Goal: Information Seeking & Learning: Learn about a topic

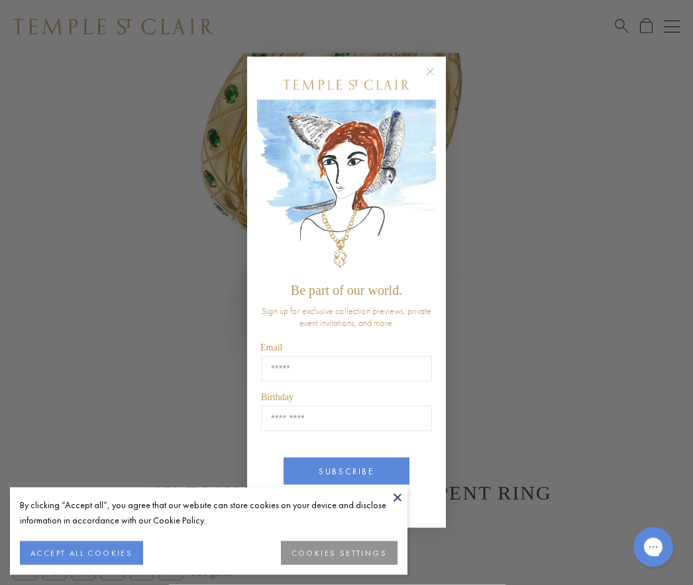
scroll to position [266, 0]
click at [574, 372] on div "Close dialog Be part of our world. Sign up for exclusive collection previews, p…" at bounding box center [346, 292] width 693 height 585
click at [406, 508] on button at bounding box center [398, 498] width 20 height 20
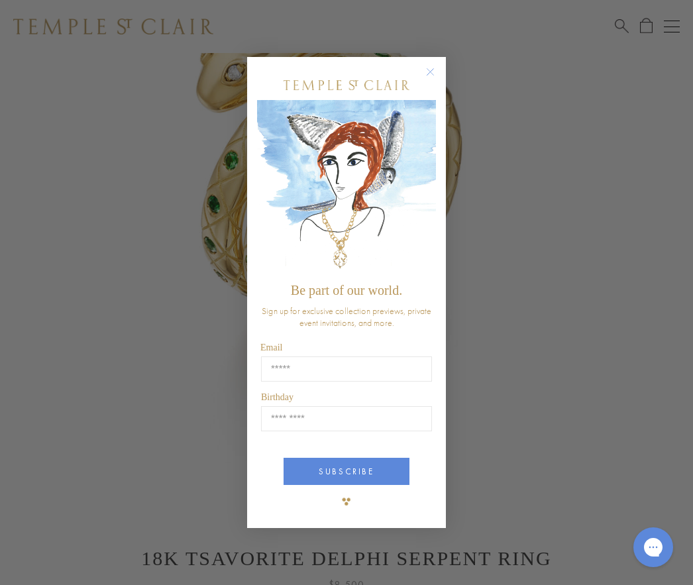
scroll to position [198, 0]
click at [441, 94] on form "Be part of our world. Sign up for exclusive collection previews, private event …" at bounding box center [346, 293] width 199 height 472
click at [431, 80] on circle "Close dialog" at bounding box center [431, 72] width 16 height 16
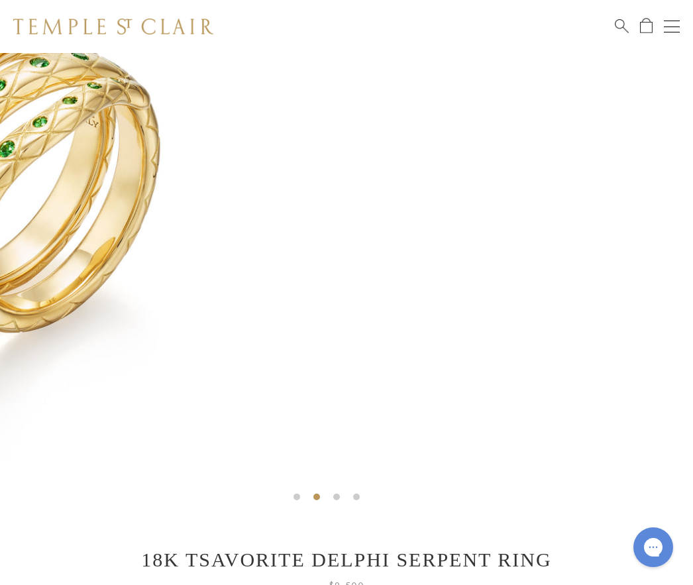
click at [508, 306] on img at bounding box center [677, 182] width 653 height 653
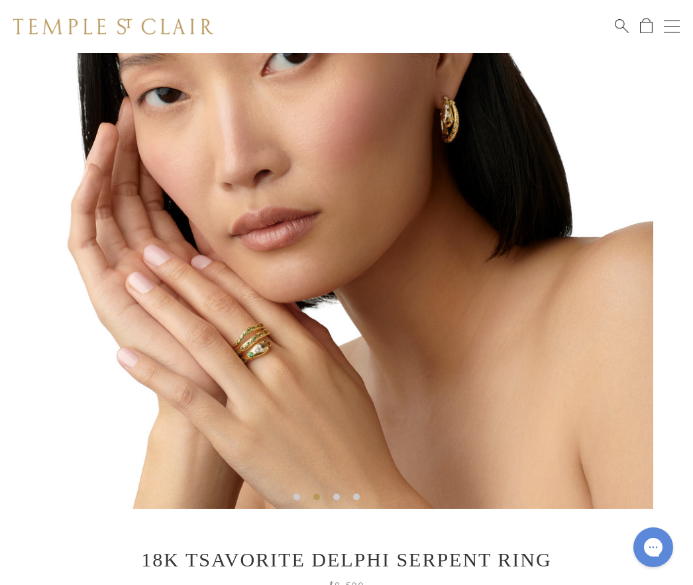
click at [498, 386] on img at bounding box center [326, 182] width 653 height 653
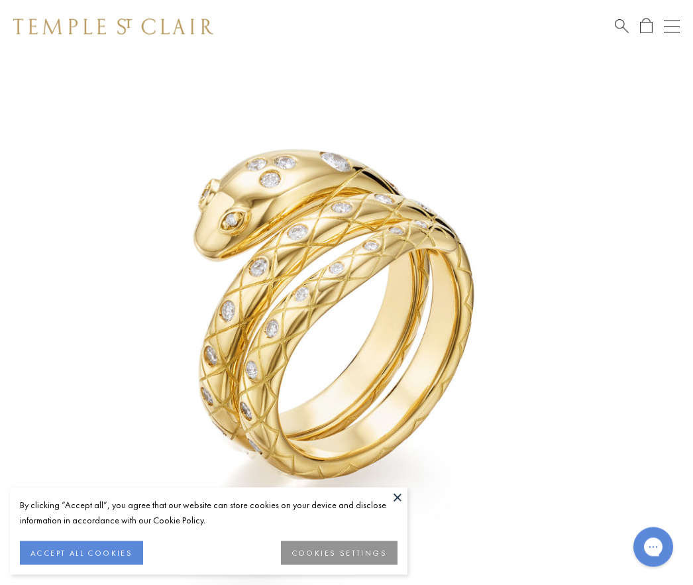
scroll to position [53, 0]
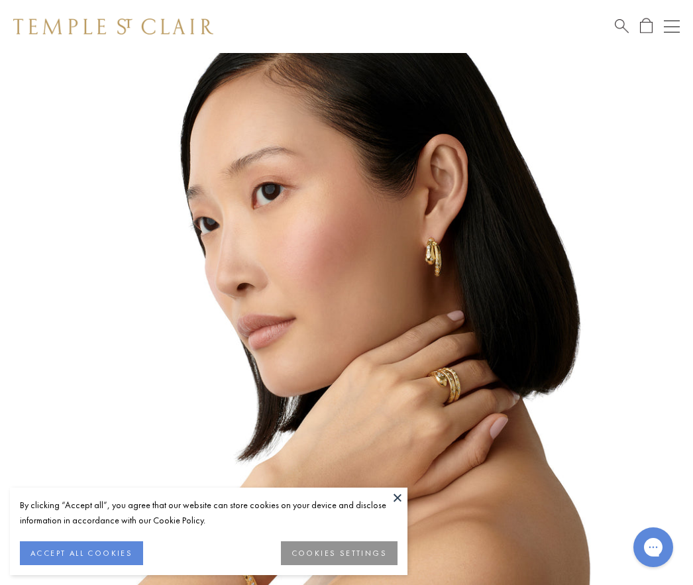
click at [405, 484] on img at bounding box center [326, 326] width 653 height 653
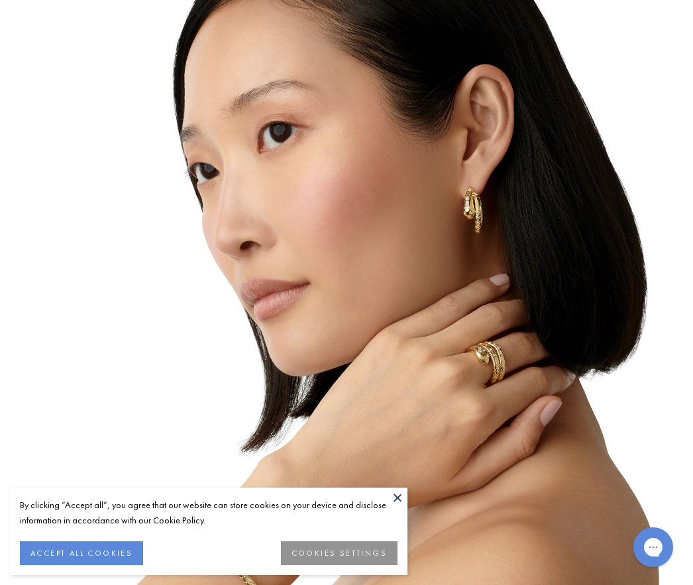
click at [405, 498] on button at bounding box center [398, 498] width 20 height 20
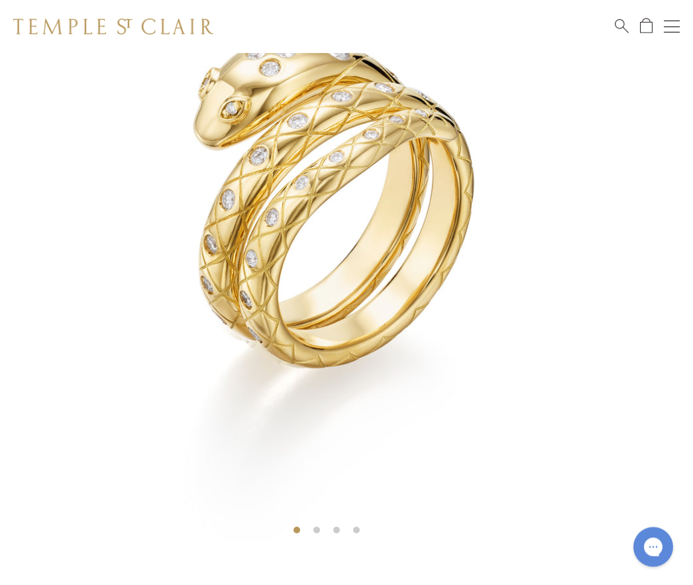
scroll to position [164, 0]
click at [675, 214] on div at bounding box center [346, 214] width 693 height 650
